Goal: Task Accomplishment & Management: Use online tool/utility

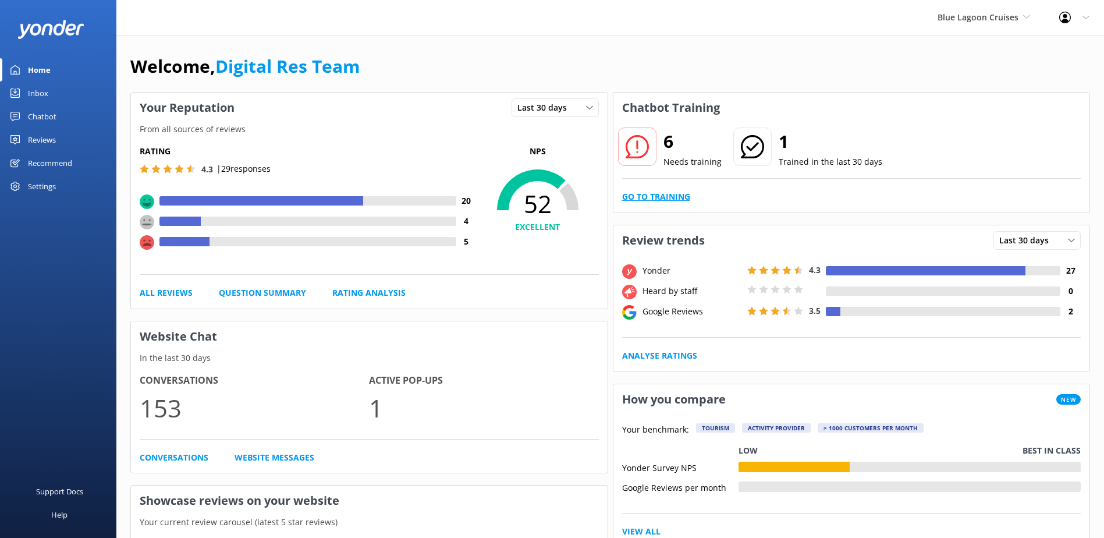
click at [665, 196] on link "Go to Training" at bounding box center [656, 196] width 68 height 13
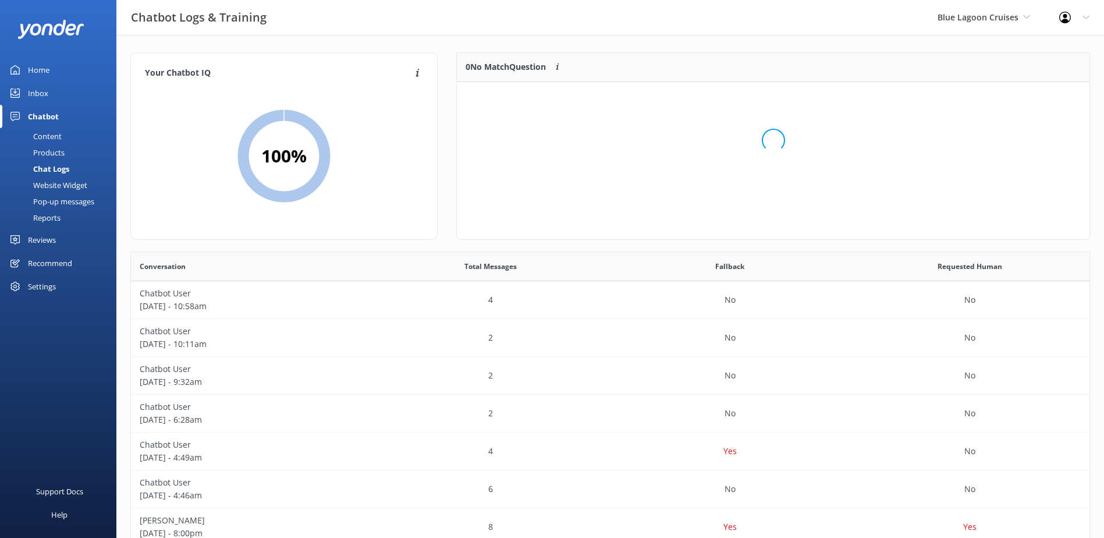
scroll to position [9, 9]
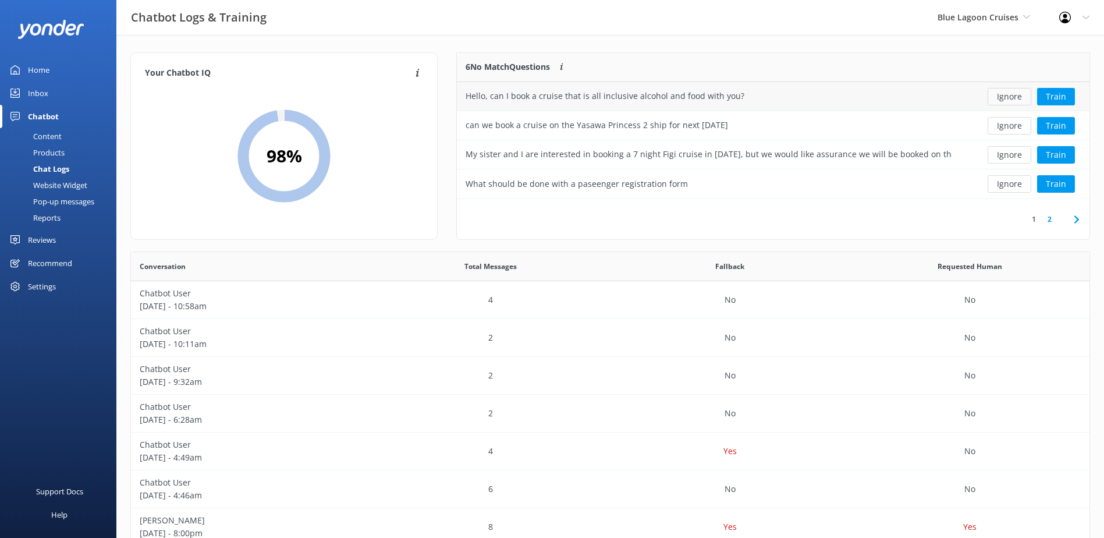
click at [1007, 97] on button "Ignore" at bounding box center [1010, 96] width 44 height 17
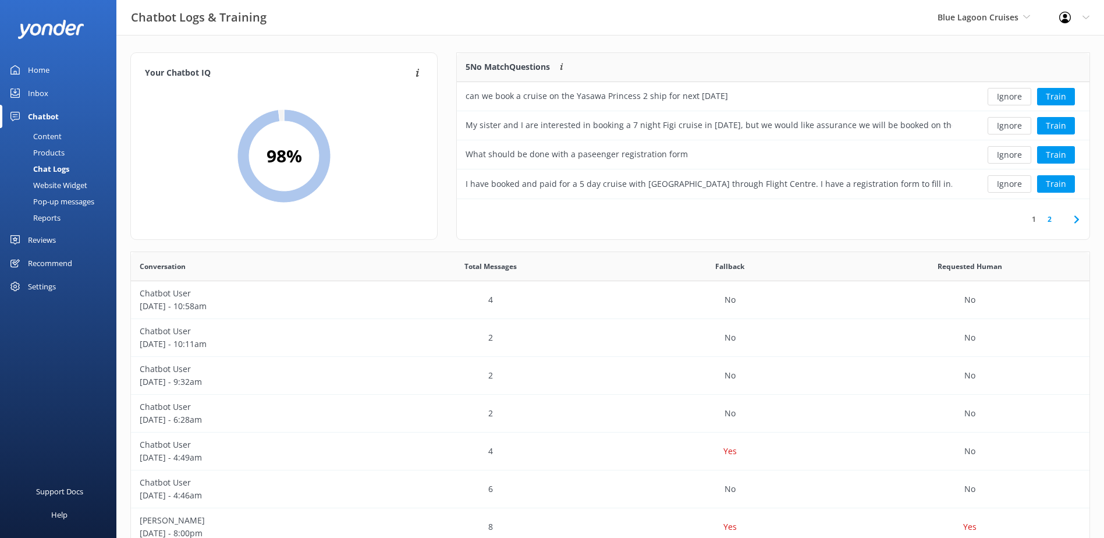
click at [1007, 97] on button "Ignore" at bounding box center [1010, 96] width 44 height 17
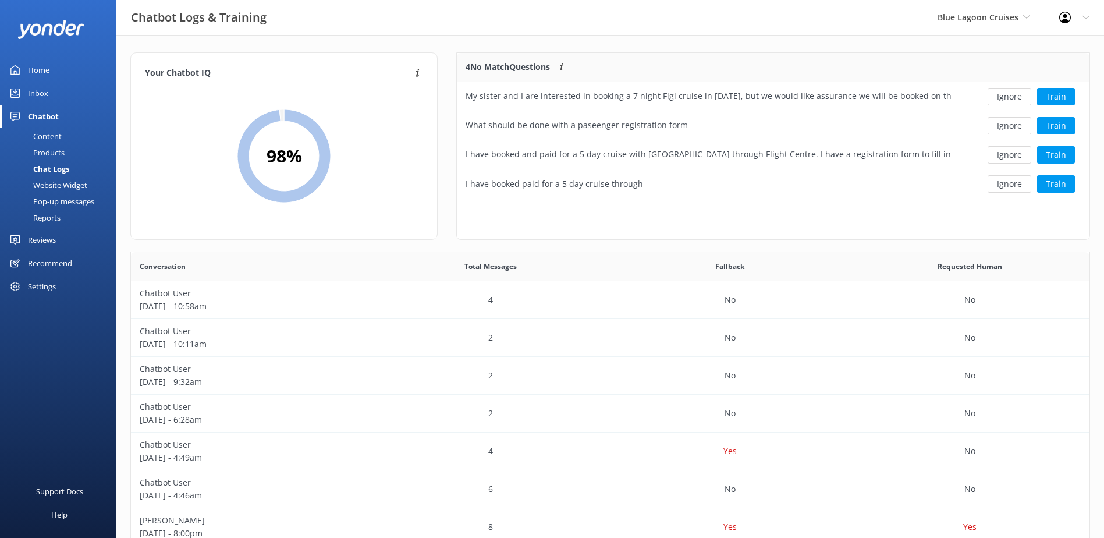
click at [1007, 97] on button "Ignore" at bounding box center [1010, 96] width 44 height 17
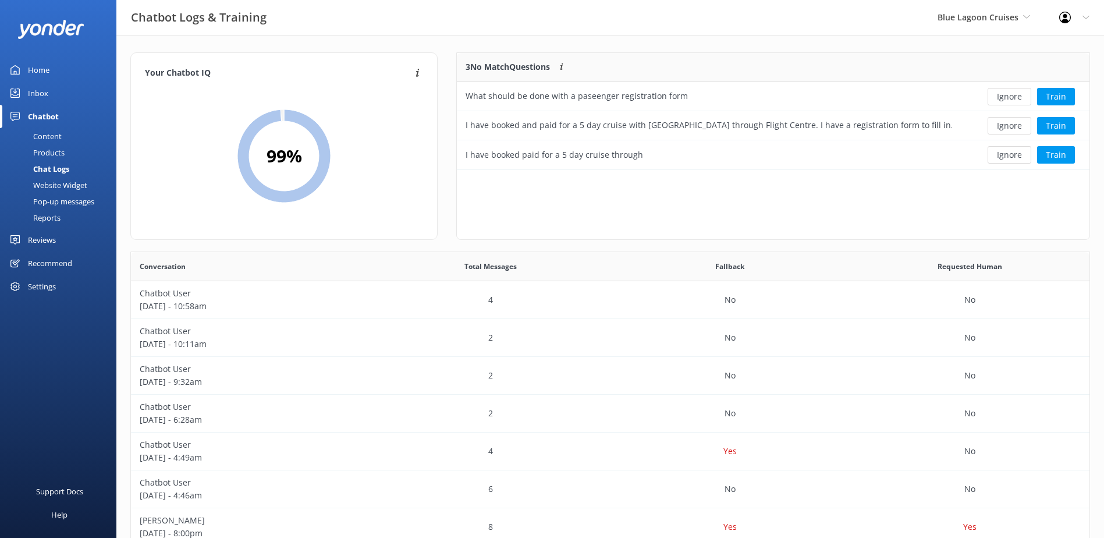
scroll to position [108, 623]
click at [1007, 97] on button "Ignore" at bounding box center [1010, 96] width 44 height 17
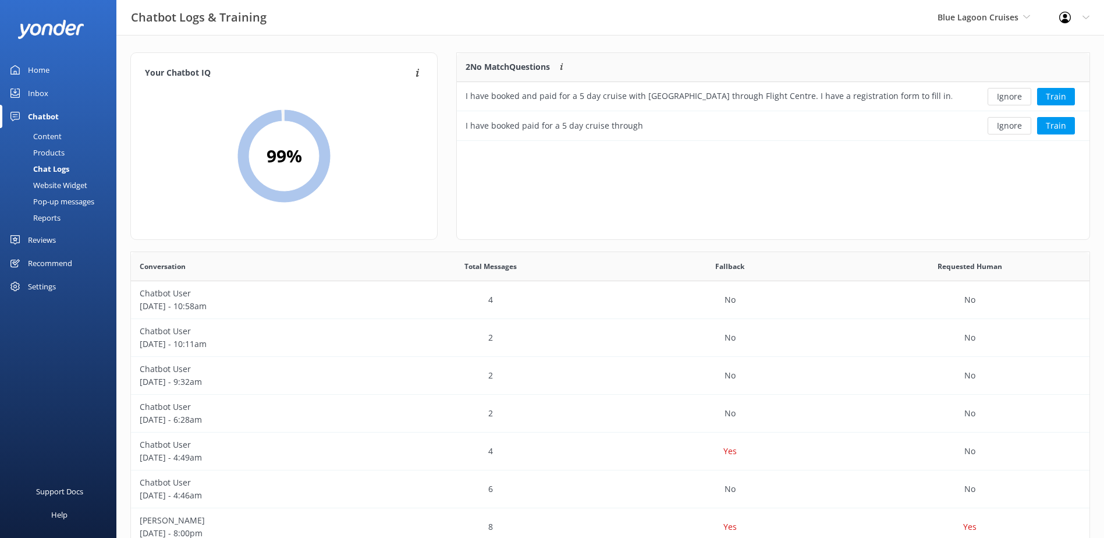
scroll to position [79, 623]
click at [1007, 97] on button "Ignore" at bounding box center [1010, 96] width 44 height 17
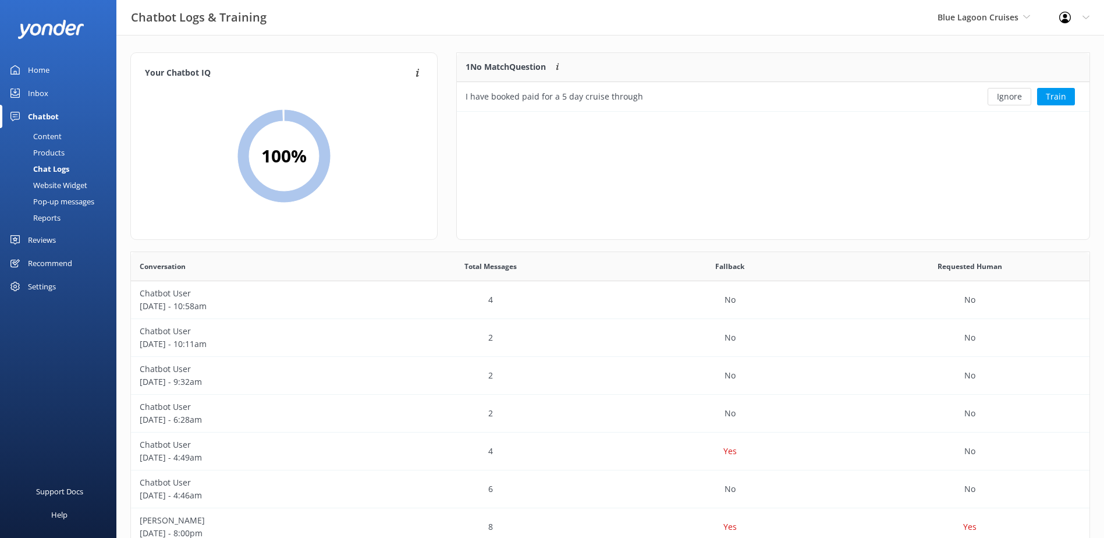
scroll to position [50, 623]
click at [1007, 97] on button "Ignore" at bounding box center [1010, 96] width 44 height 17
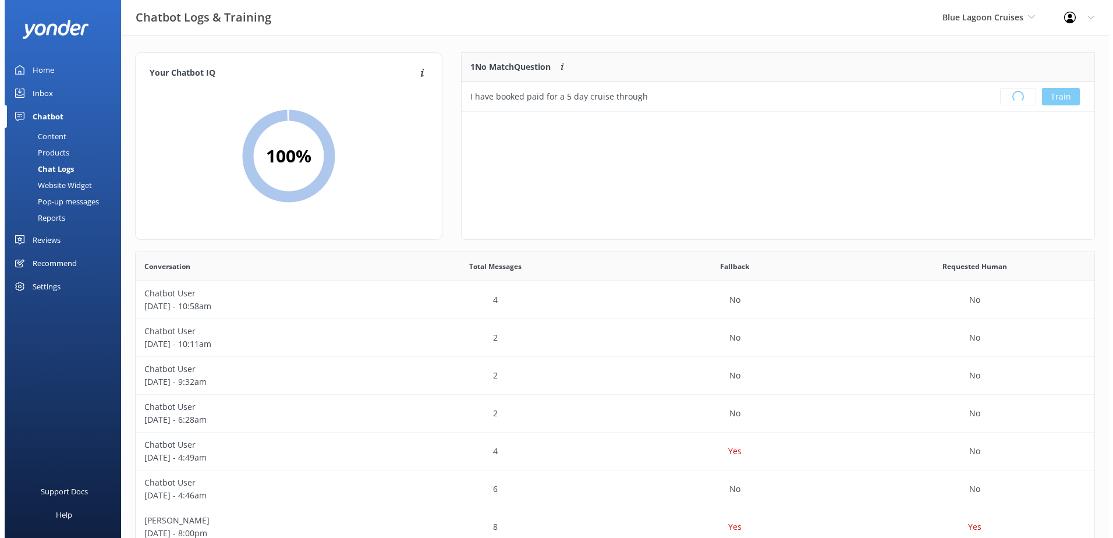
scroll to position [137, 623]
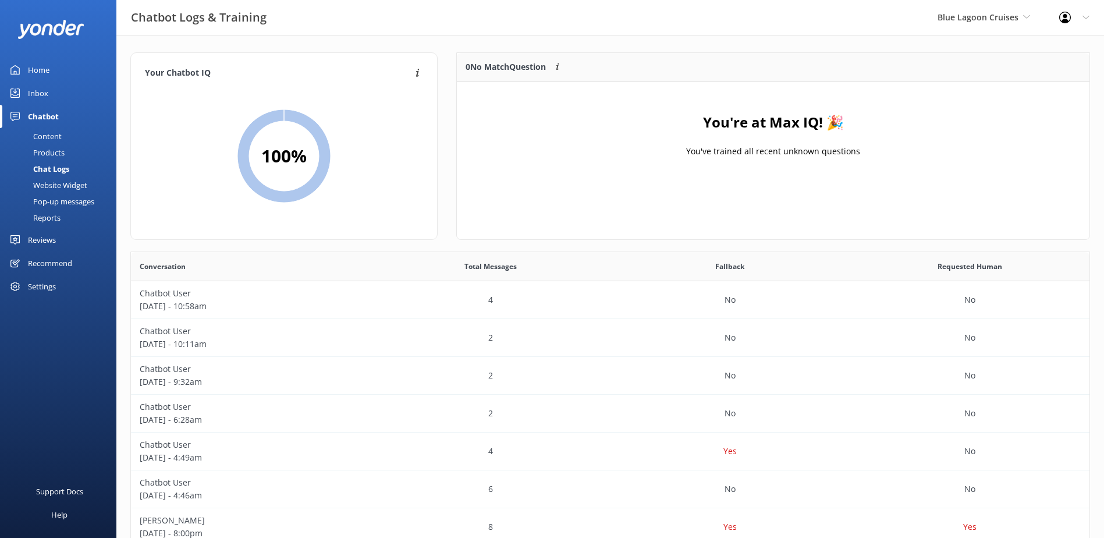
click at [49, 86] on link "Inbox" at bounding box center [58, 92] width 116 height 23
